Goal: Information Seeking & Learning: Learn about a topic

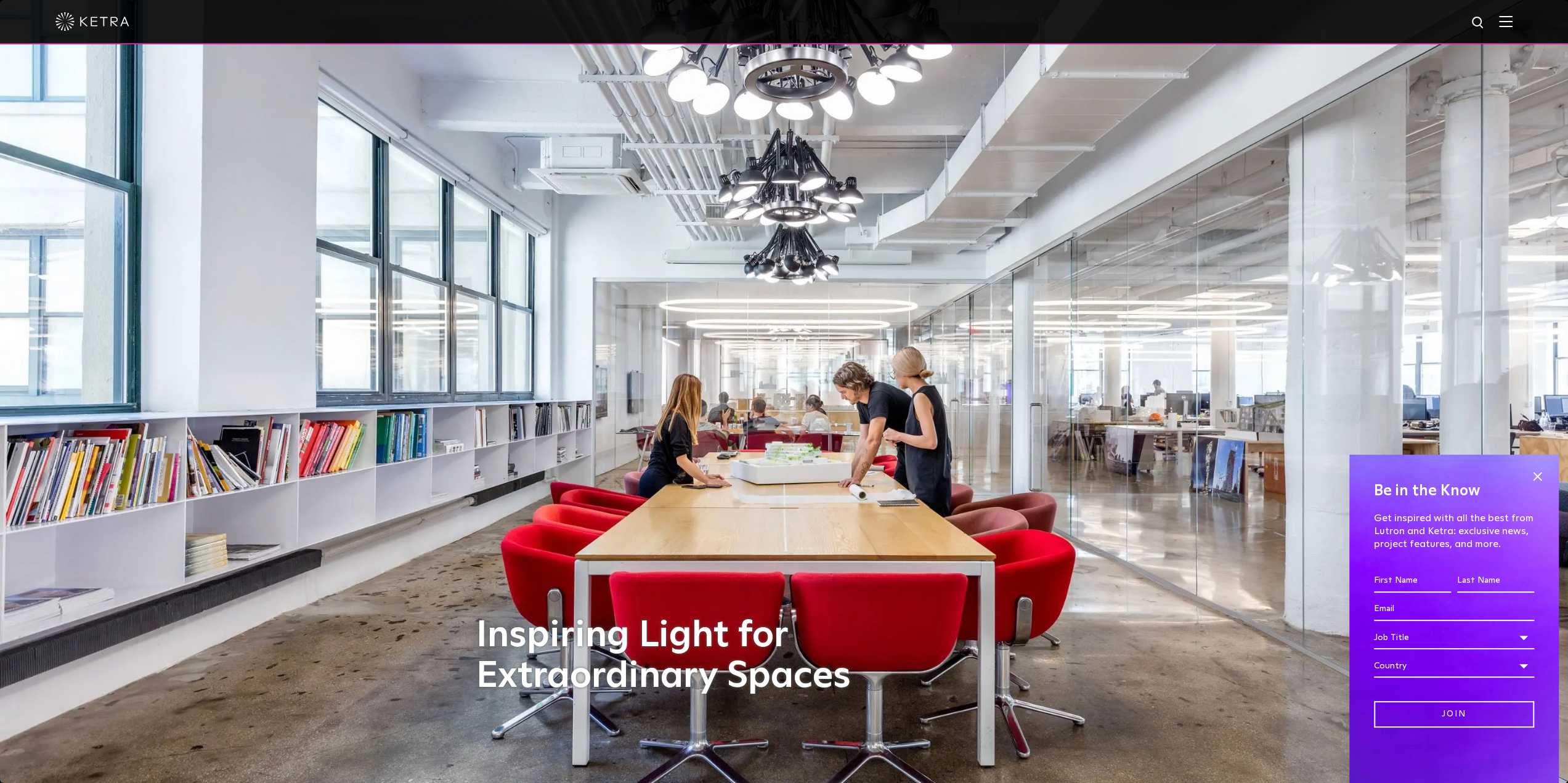
click at [1513, 23] on img at bounding box center [1506, 21] width 13 height 12
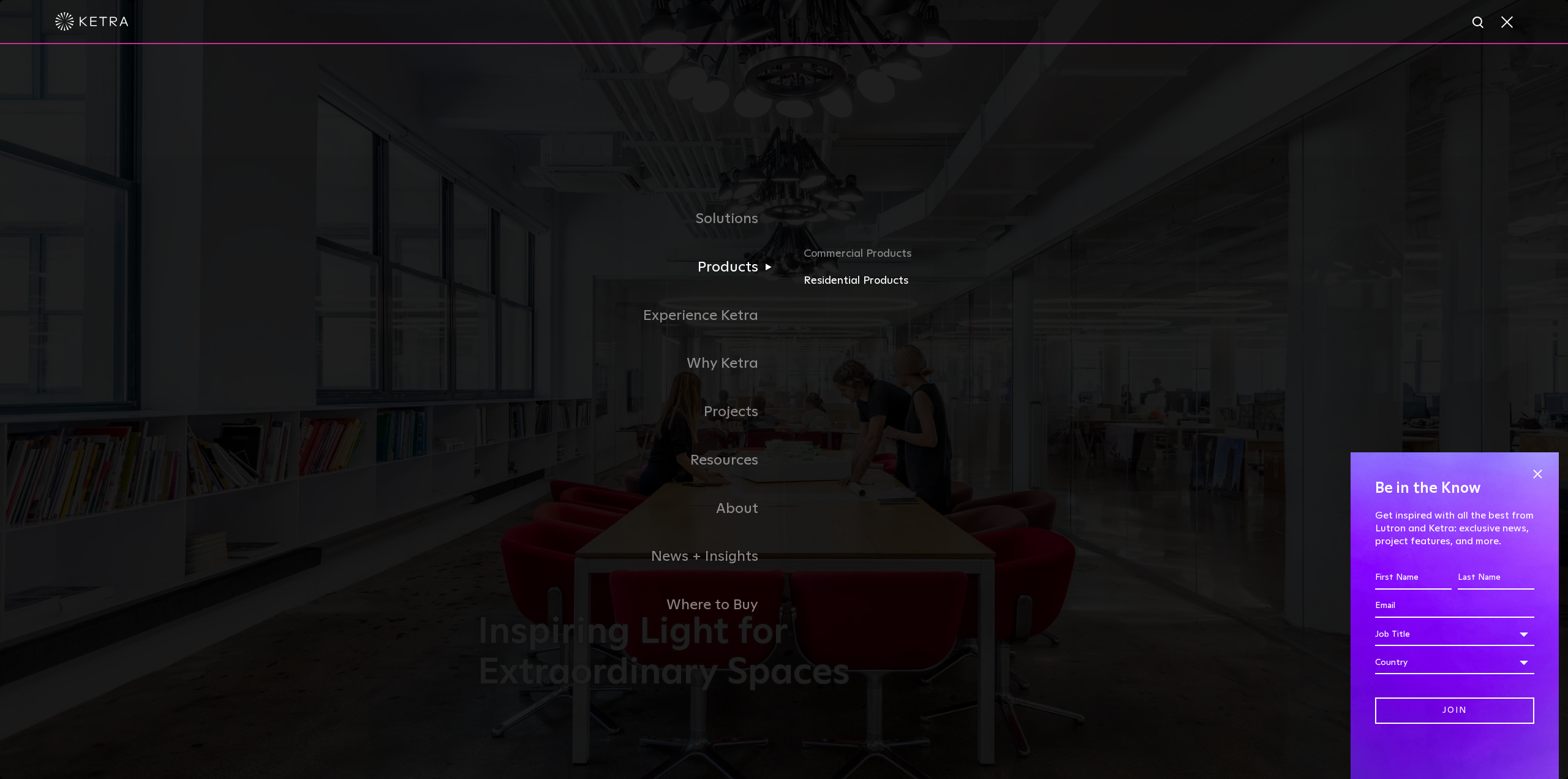
click at [836, 279] on link "Residential Products" at bounding box center [947, 281] width 287 height 18
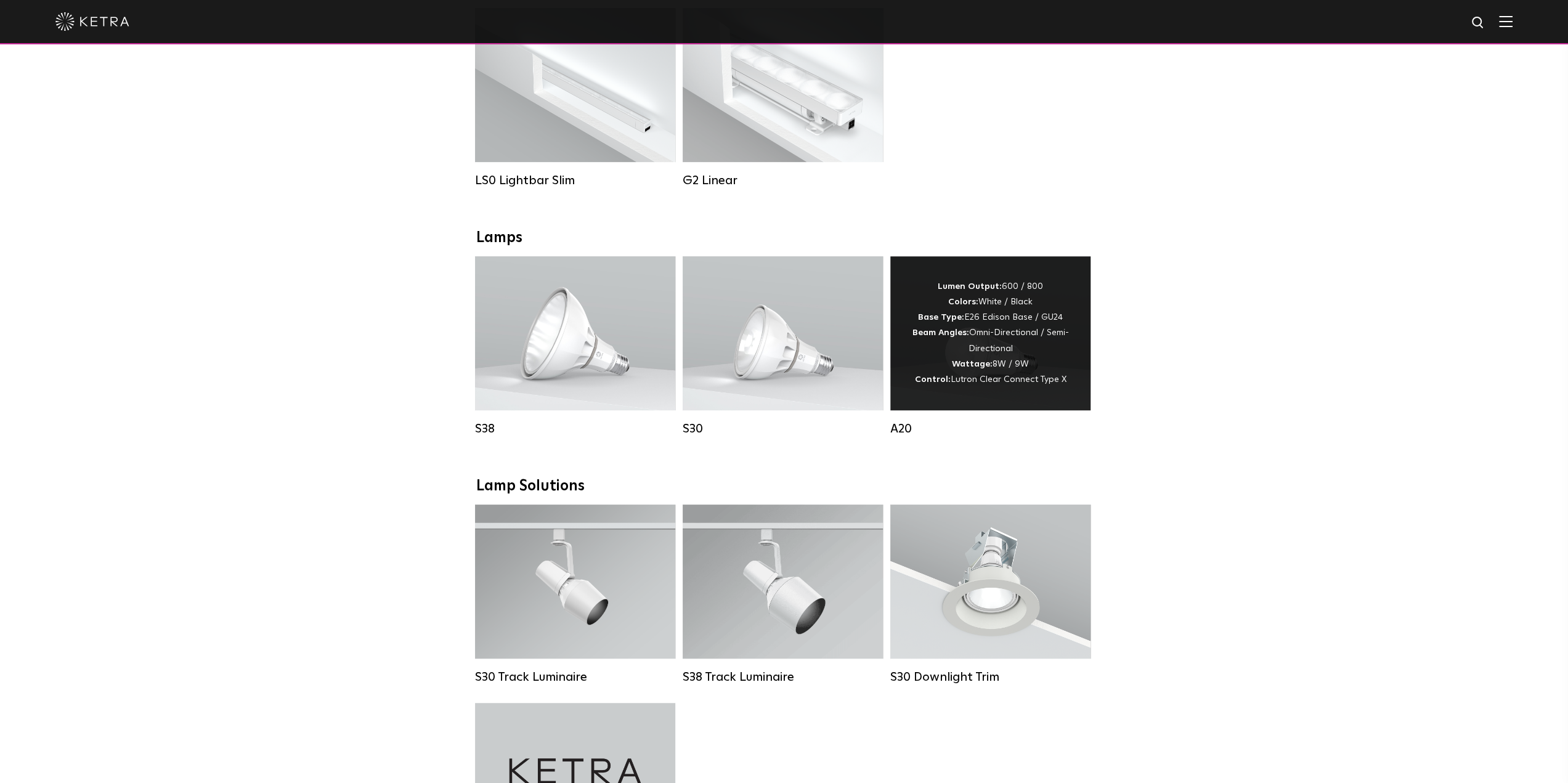
scroll to position [493, 0]
